Goal: Task Accomplishment & Management: Use online tool/utility

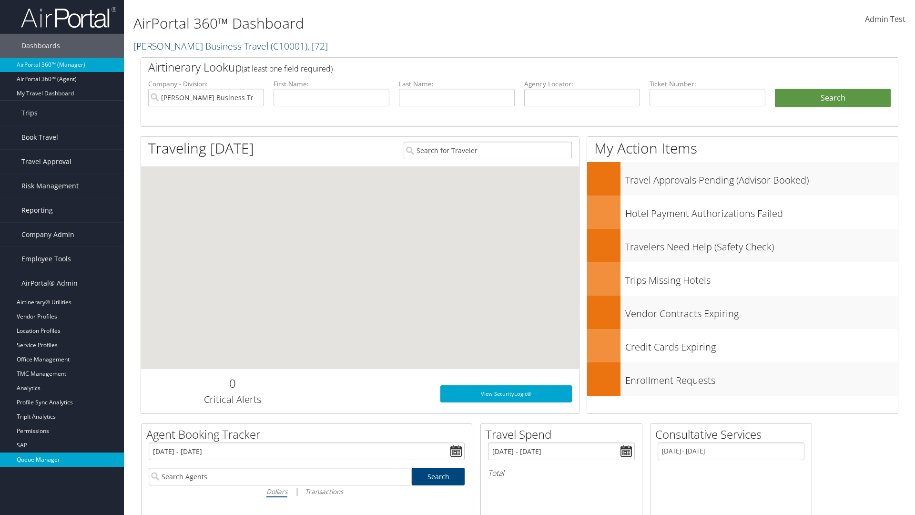
click at [62, 459] on link "Queue Manager" at bounding box center [62, 459] width 124 height 14
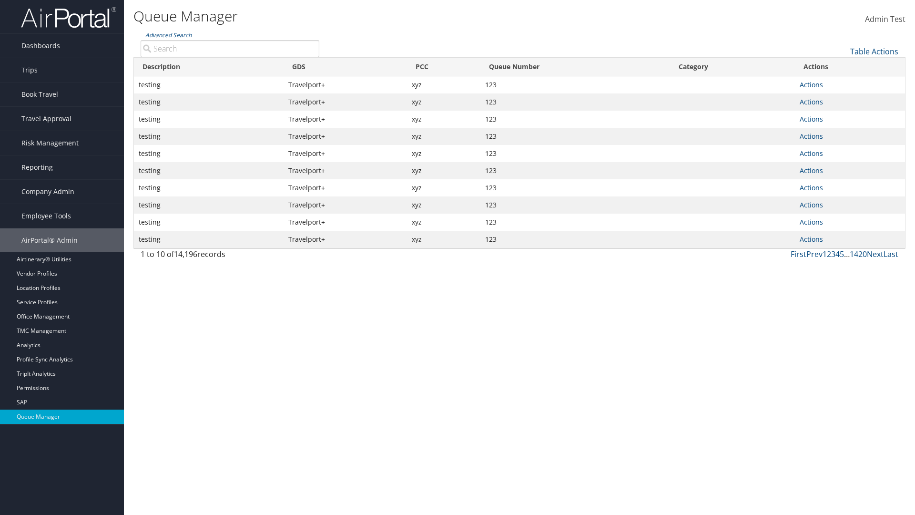
click at [874, 51] on link "Table Actions" at bounding box center [874, 51] width 48 height 10
click at [842, 66] on link "View Errors" at bounding box center [842, 66] width 125 height 16
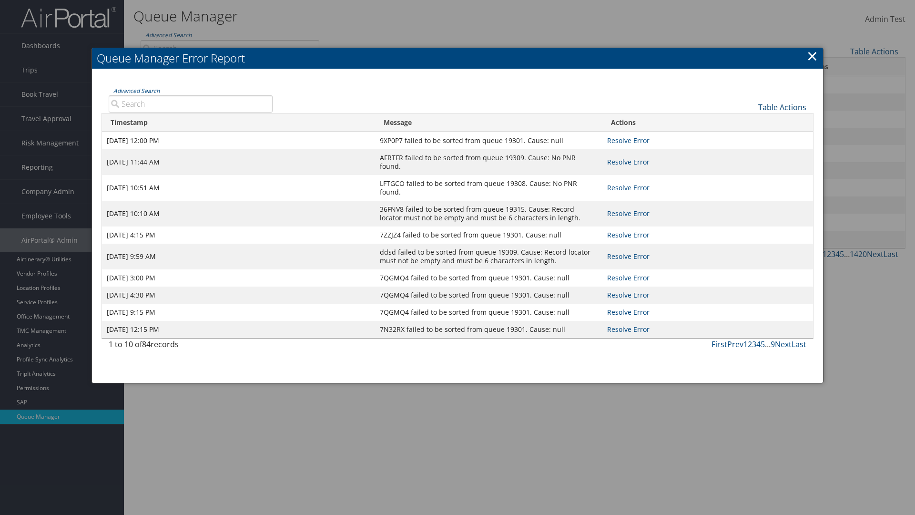
click at [782, 107] on link "Table Actions" at bounding box center [782, 107] width 48 height 10
click at [750, 138] on link "Page Length" at bounding box center [750, 138] width 125 height 16
click at [546, 99] on div "Table Actions" at bounding box center [547, 99] width 534 height 27
click at [782, 107] on link "Table Actions" at bounding box center [782, 107] width 48 height 10
click at [750, 122] on link "Column Visibility" at bounding box center [750, 122] width 125 height 16
